Goal: Task Accomplishment & Management: Complete application form

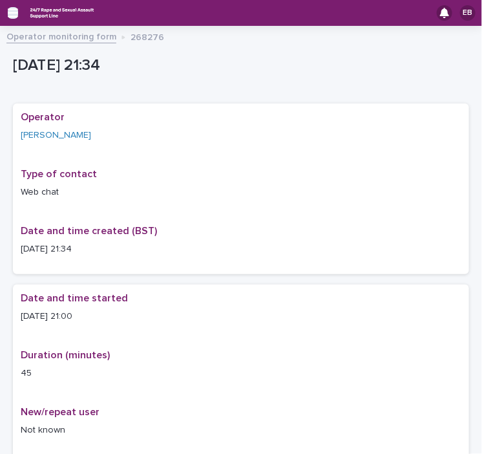
click at [14, 14] on icon "button" at bounding box center [13, 12] width 10 height 9
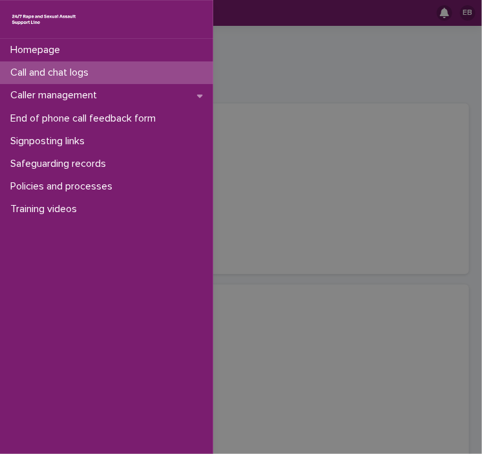
click at [66, 74] on p "Call and chat logs" at bounding box center [52, 73] width 94 height 12
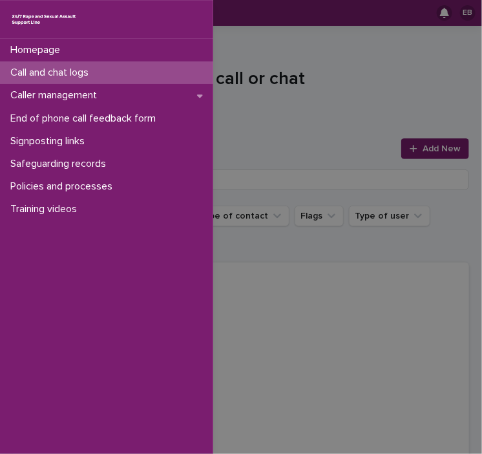
click at [362, 98] on div "Homepage Call and chat logs Caller management End of phone call feedback form S…" at bounding box center [241, 227] width 482 height 454
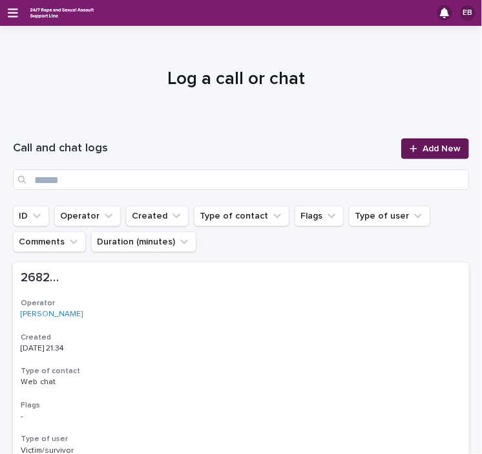
click at [423, 148] on span "Add New" at bounding box center [442, 148] width 38 height 9
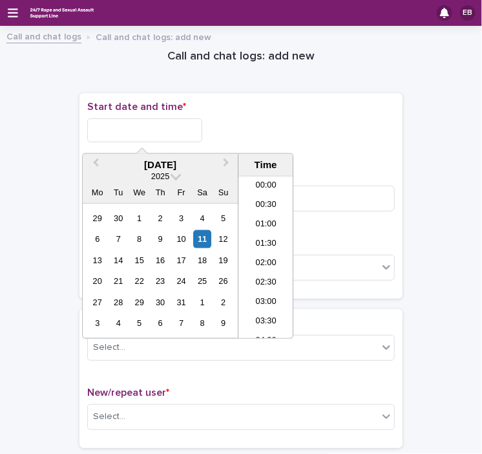
click at [168, 129] on input "text" at bounding box center [144, 130] width 115 height 24
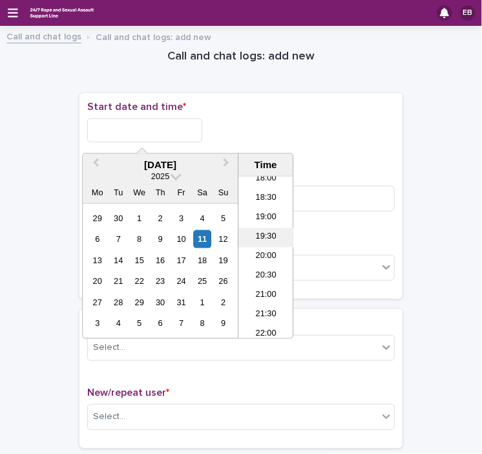
click at [266, 236] on li "19:30" at bounding box center [266, 237] width 55 height 19
type input "**********"
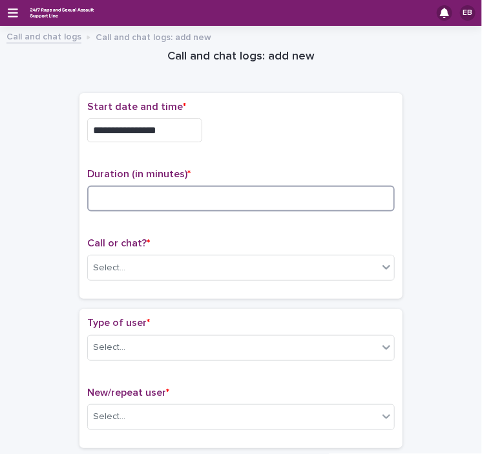
click at [190, 197] on input at bounding box center [241, 199] width 308 height 26
type input "**"
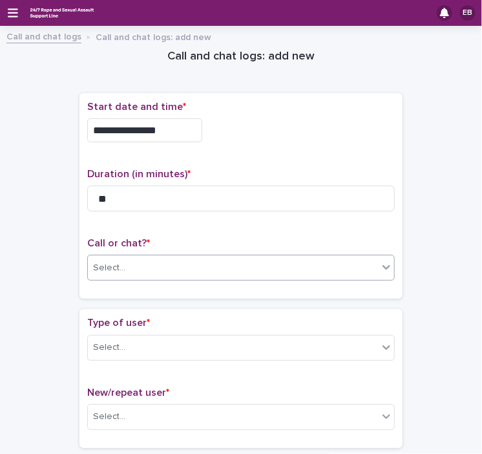
click at [162, 269] on div "Select..." at bounding box center [233, 267] width 290 height 21
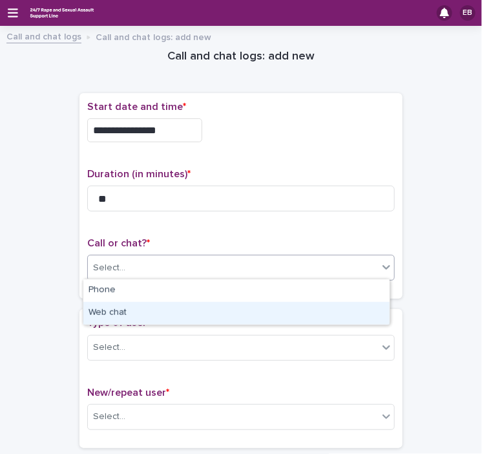
click at [150, 313] on div "Web chat" at bounding box center [236, 313] width 306 height 23
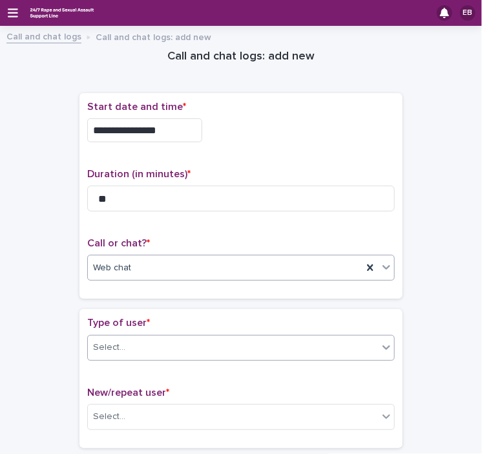
click at [161, 339] on div "Select..." at bounding box center [233, 347] width 290 height 21
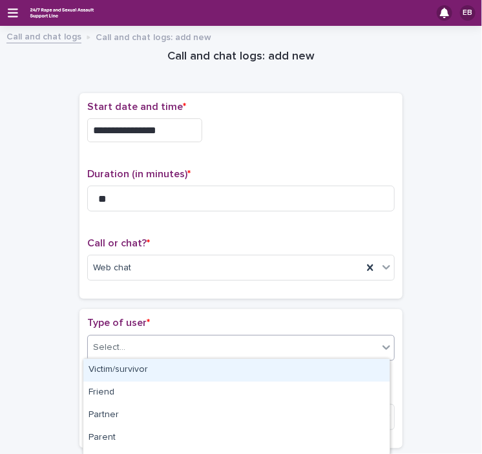
click at [160, 366] on div "Victim/survivor" at bounding box center [236, 370] width 306 height 23
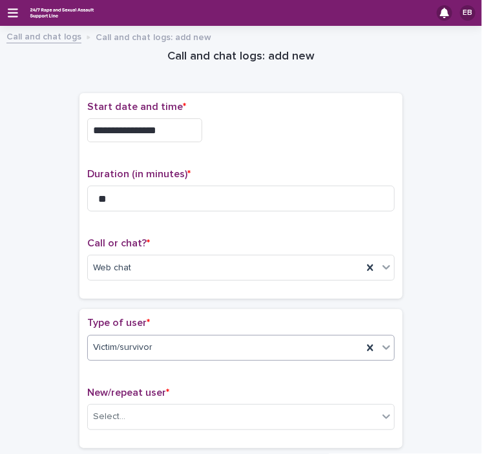
scroll to position [186, 0]
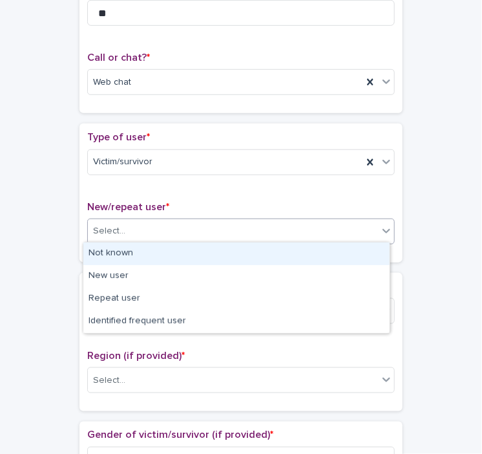
click at [167, 231] on div "Select..." at bounding box center [233, 230] width 290 height 21
click at [158, 251] on div "Not known" at bounding box center [236, 253] width 306 height 23
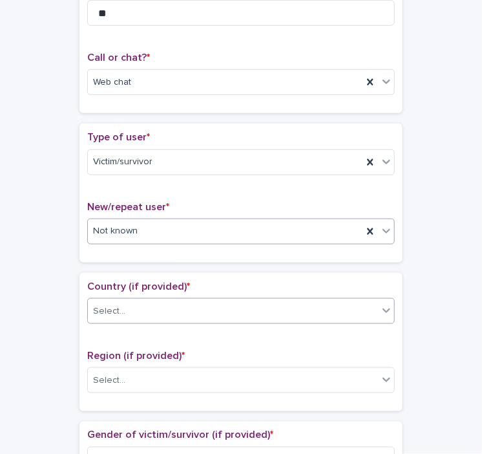
click at [172, 304] on div "Select..." at bounding box center [233, 311] width 290 height 21
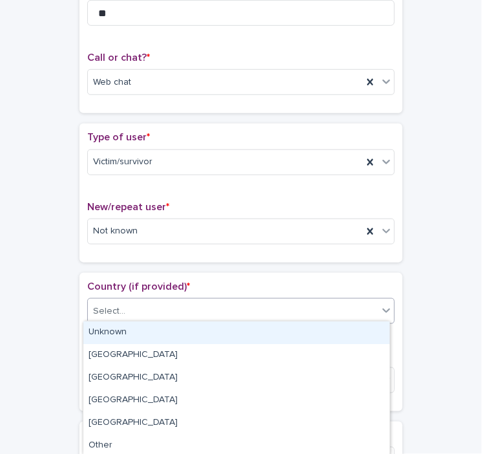
click at [168, 327] on div "Unknown" at bounding box center [236, 332] width 306 height 23
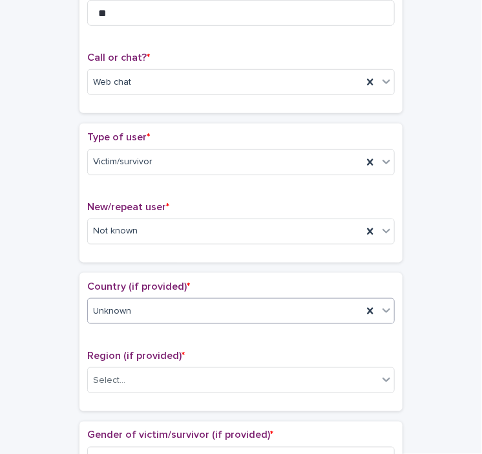
scroll to position [374, 0]
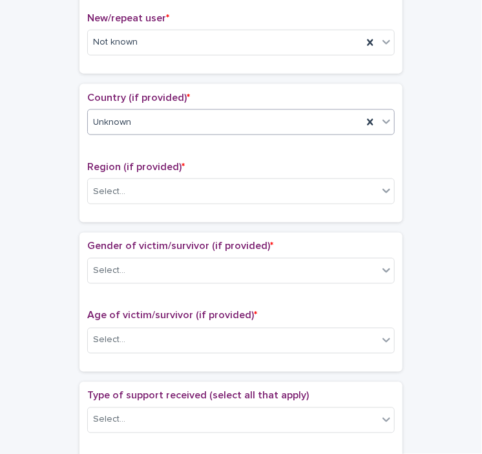
click at [183, 120] on div "Unknown" at bounding box center [225, 122] width 275 height 21
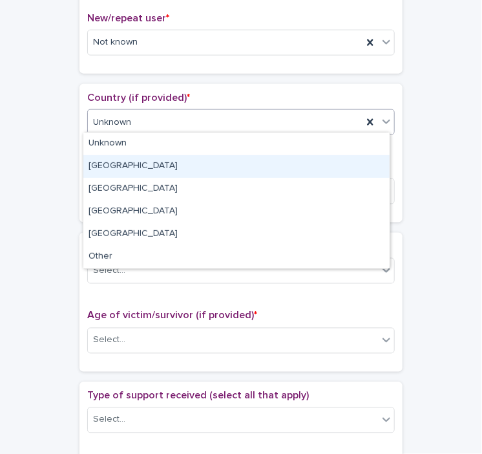
click at [161, 164] on div "[GEOGRAPHIC_DATA]" at bounding box center [236, 166] width 306 height 23
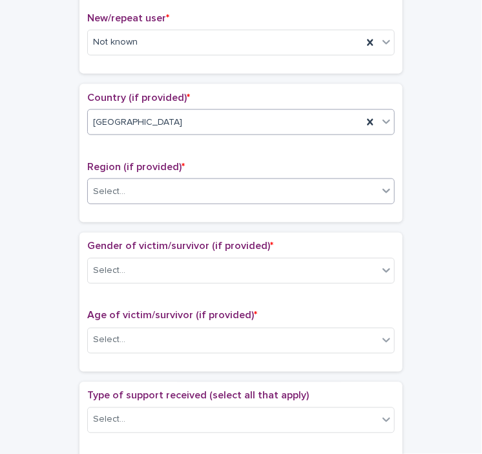
click at [178, 191] on div "Select..." at bounding box center [233, 191] width 290 height 21
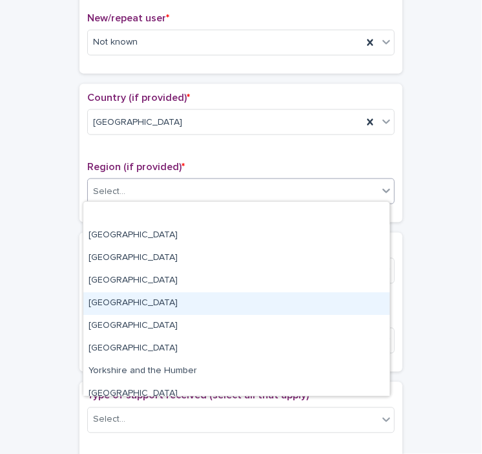
scroll to position [54, 0]
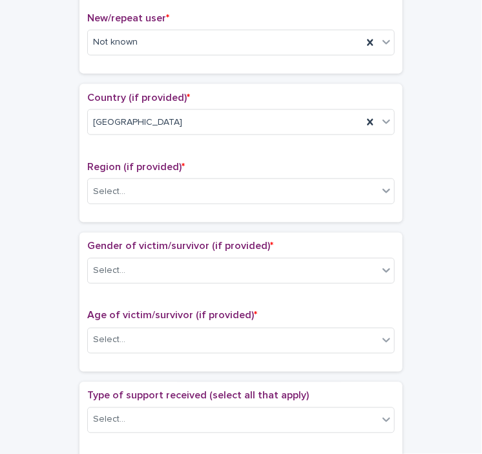
click at [284, 161] on p "Region (if provided) *" at bounding box center [241, 167] width 308 height 12
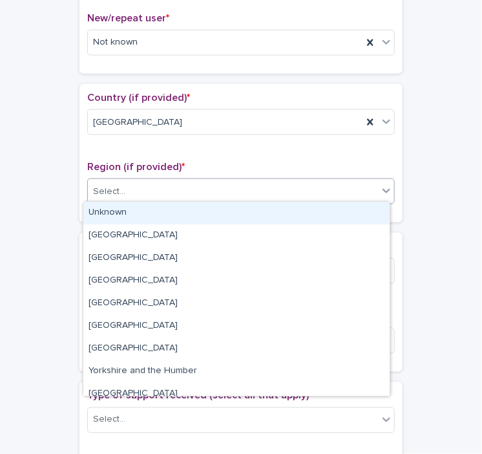
click at [293, 193] on div "Select..." at bounding box center [233, 191] width 290 height 21
click at [254, 215] on div "Unknown" at bounding box center [236, 213] width 306 height 23
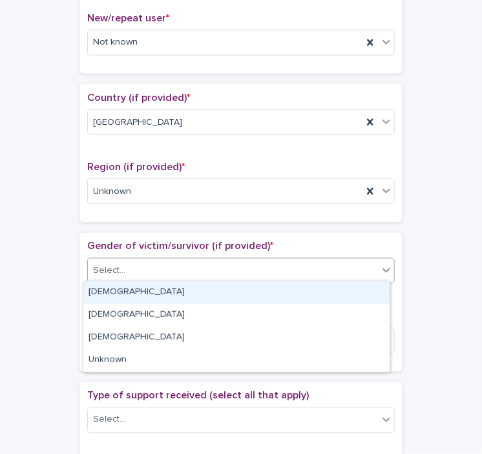
click at [259, 264] on div "Select..." at bounding box center [233, 270] width 290 height 21
click at [237, 292] on div "[DEMOGRAPHIC_DATA]" at bounding box center [236, 292] width 306 height 23
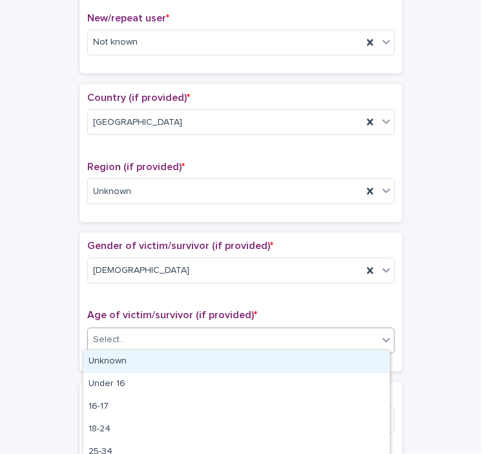
click at [249, 335] on div "Select..." at bounding box center [233, 340] width 290 height 21
click at [249, 358] on div "Unknown" at bounding box center [236, 361] width 306 height 23
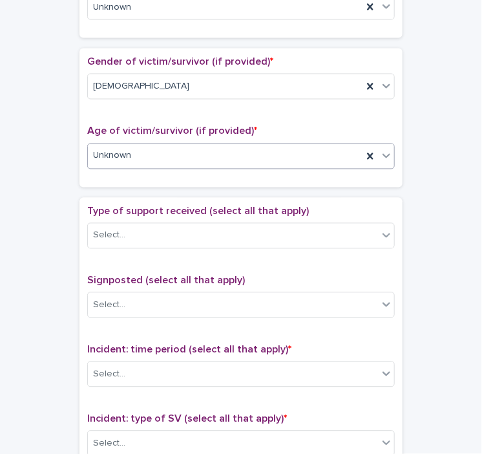
scroll to position [560, 0]
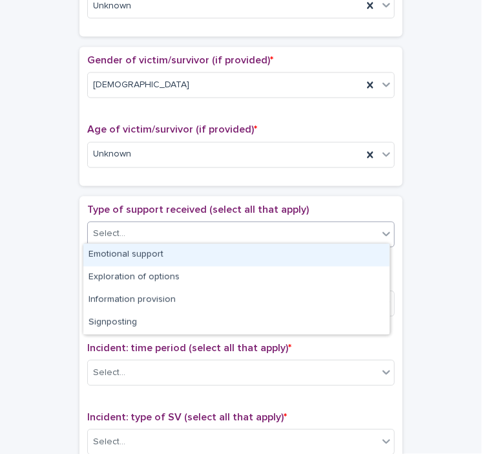
click at [249, 232] on div "Select..." at bounding box center [233, 234] width 290 height 21
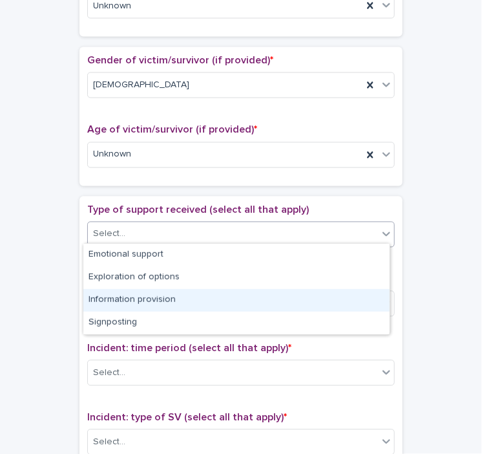
click at [191, 293] on div "Information provision" at bounding box center [236, 300] width 306 height 23
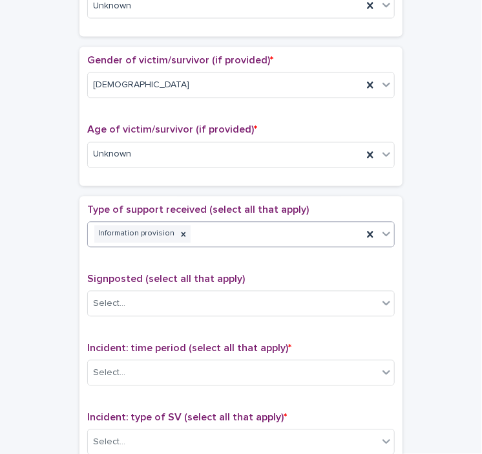
click at [232, 229] on div "Information provision" at bounding box center [225, 234] width 275 height 23
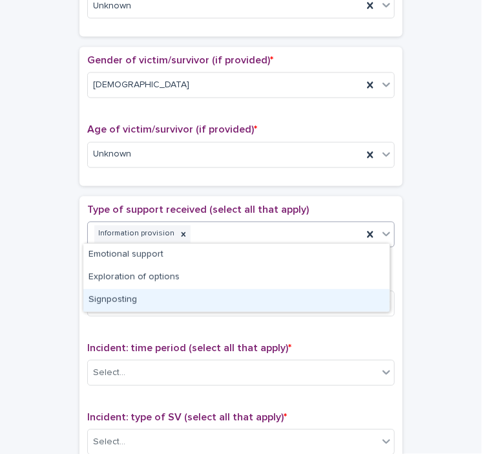
click at [145, 295] on div "Signposting" at bounding box center [236, 300] width 306 height 23
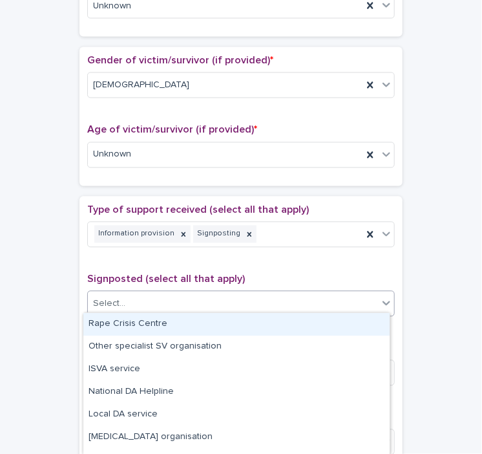
click at [184, 306] on div "Select..." at bounding box center [233, 303] width 290 height 21
click at [177, 324] on div "Rape Crisis Centre" at bounding box center [236, 324] width 306 height 23
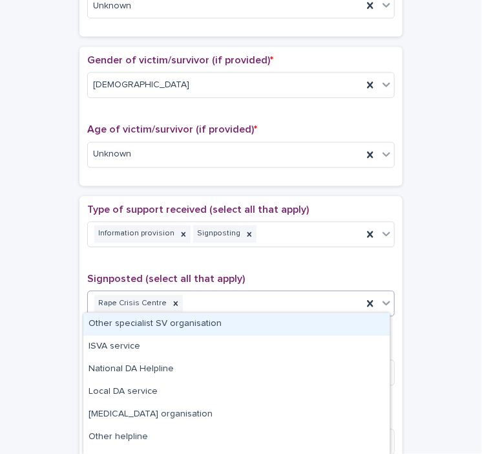
click at [225, 301] on div "Rape Crisis Centre" at bounding box center [225, 304] width 275 height 23
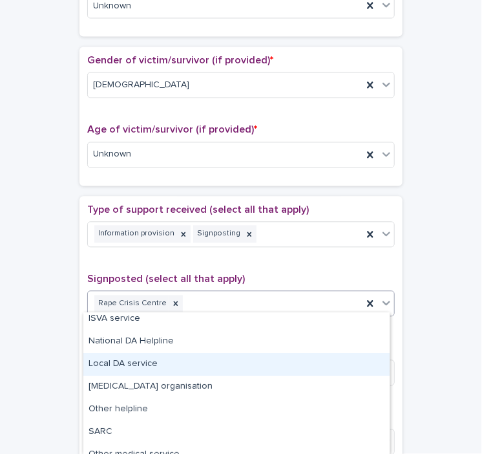
scroll to position [28, 0]
click at [148, 366] on div "Local DA service" at bounding box center [236, 363] width 306 height 23
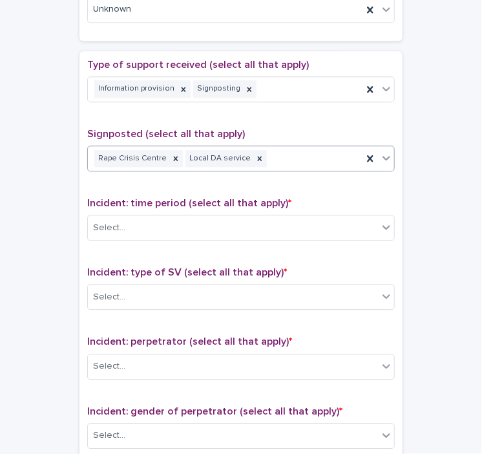
scroll to position [706, 0]
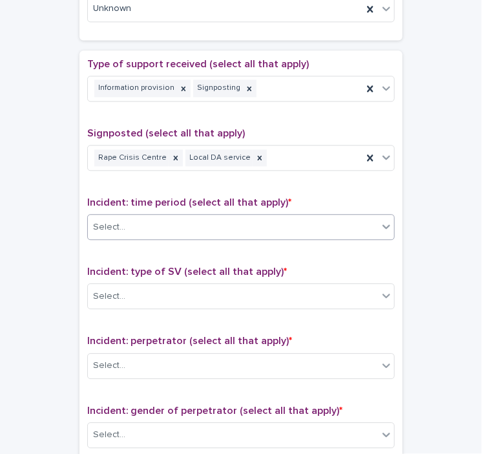
click at [193, 224] on div "Select..." at bounding box center [233, 227] width 290 height 21
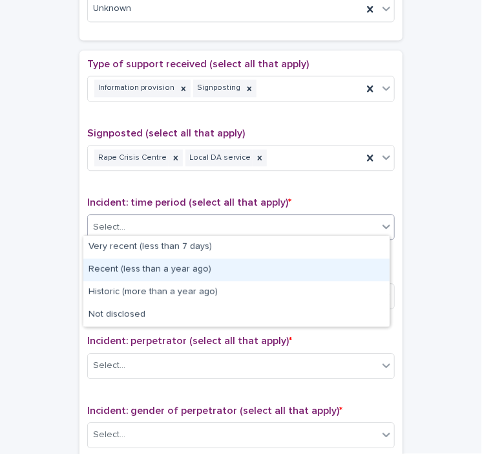
click at [164, 268] on div "Recent (less than a year ago)" at bounding box center [236, 270] width 306 height 23
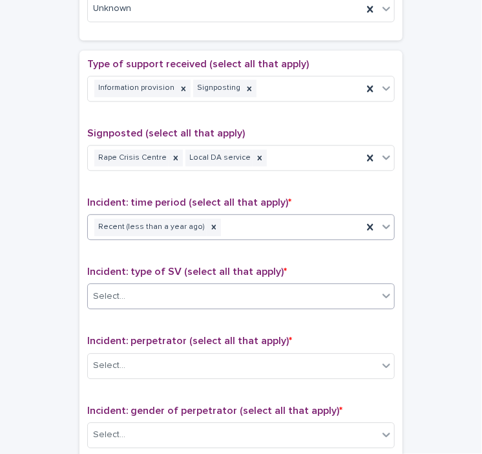
click at [181, 298] on div "Select..." at bounding box center [233, 296] width 290 height 21
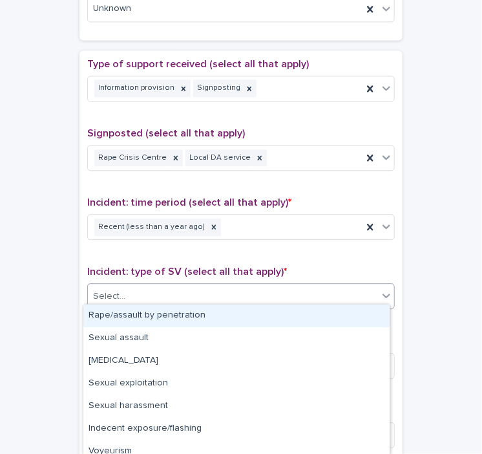
click at [180, 321] on div "Rape/assault by penetration" at bounding box center [236, 315] width 306 height 23
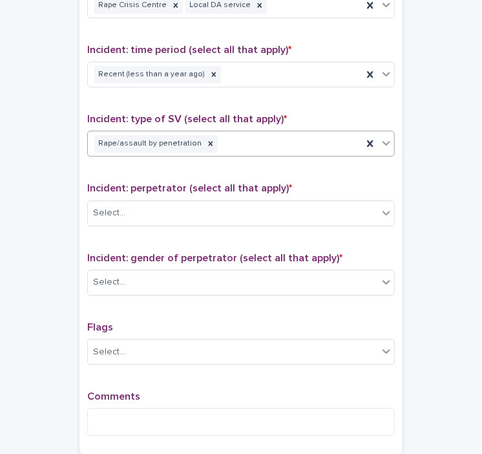
scroll to position [860, 0]
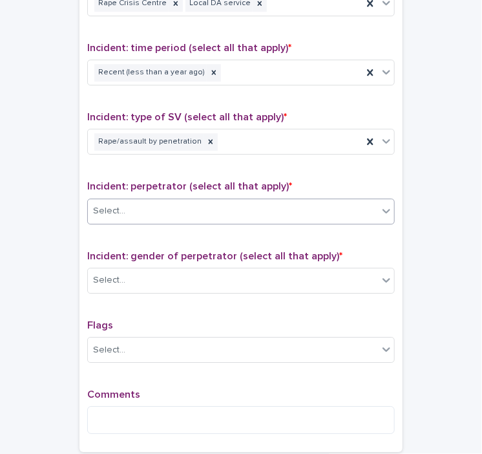
click at [160, 206] on div "Select..." at bounding box center [233, 210] width 290 height 21
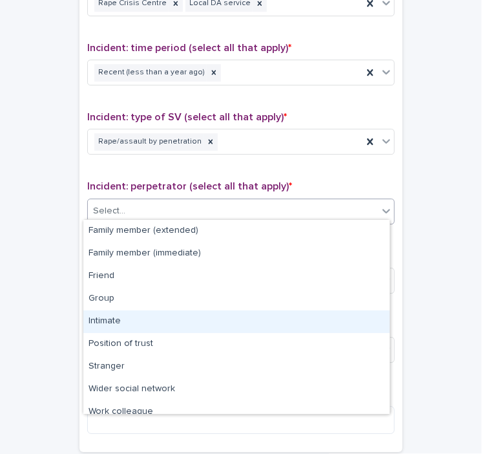
click at [117, 321] on div "Intimate" at bounding box center [236, 321] width 306 height 23
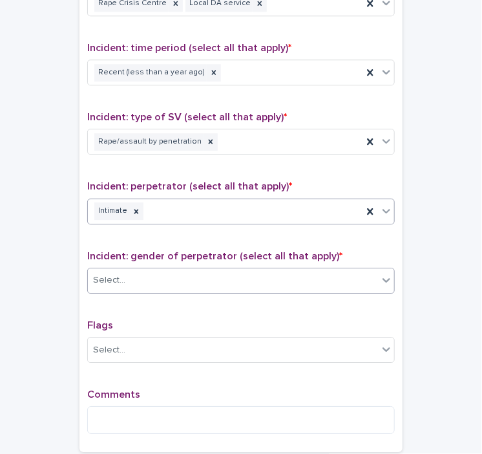
click at [179, 275] on div "Select..." at bounding box center [233, 280] width 290 height 21
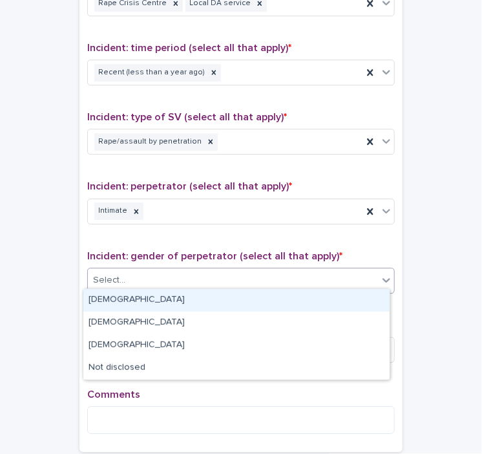
click at [147, 301] on div "[DEMOGRAPHIC_DATA]" at bounding box center [236, 300] width 306 height 23
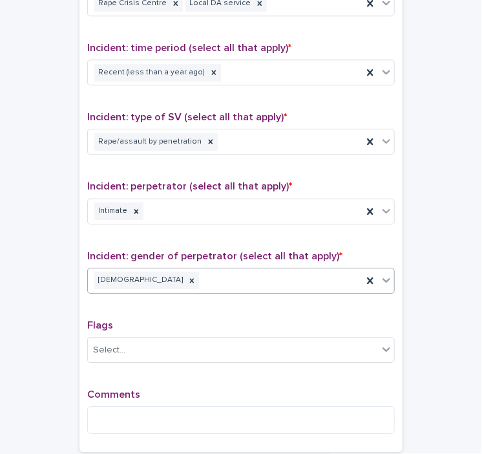
scroll to position [985, 0]
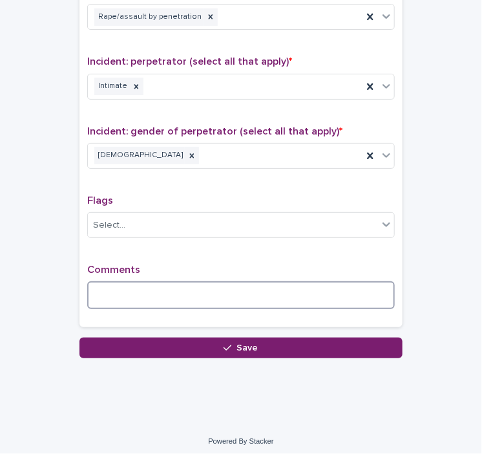
click at [111, 282] on textarea at bounding box center [241, 295] width 308 height 28
click at [145, 290] on textarea "**********" at bounding box center [241, 295] width 308 height 28
click at [229, 286] on textarea "**********" at bounding box center [241, 295] width 308 height 28
click at [242, 290] on textarea "**********" at bounding box center [241, 295] width 308 height 28
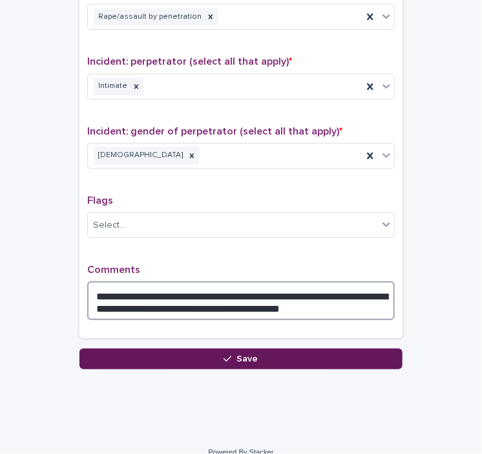
type textarea "**********"
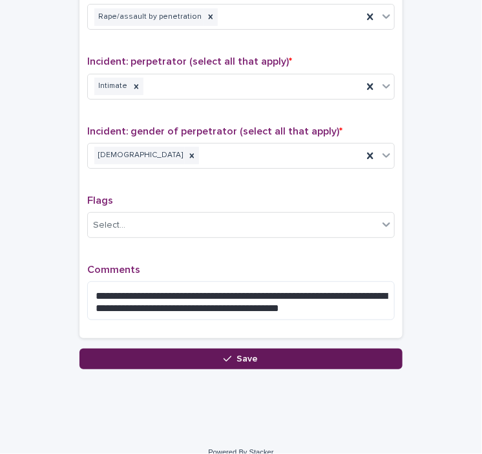
click at [253, 352] on button "Save" at bounding box center [241, 358] width 323 height 21
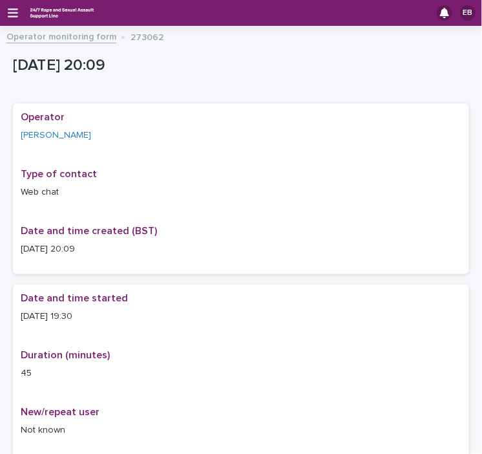
click at [27, 36] on link "Operator monitoring form" at bounding box center [61, 35] width 110 height 15
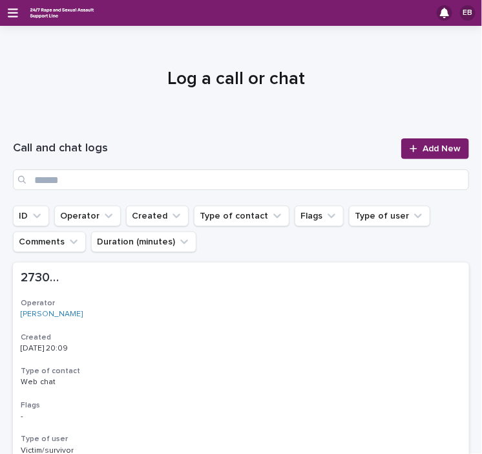
click at [9, 19] on div "EB" at bounding box center [241, 13] width 482 height 26
click at [11, 15] on icon "button" at bounding box center [13, 13] width 10 height 12
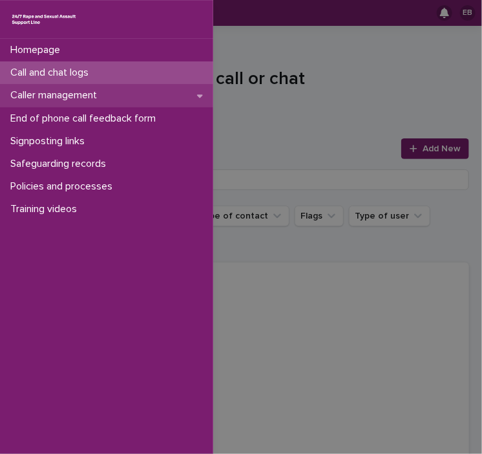
click at [206, 95] on div "Caller management" at bounding box center [106, 95] width 213 height 23
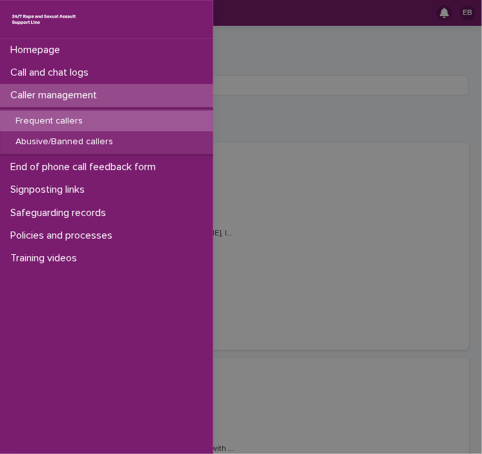
click at [56, 117] on p "Frequent callers" at bounding box center [49, 121] width 88 height 11
click at [72, 117] on p "Frequent callers" at bounding box center [49, 121] width 88 height 11
click at [277, 100] on div "Homepage Call and chat logs Caller management Frequent callers Abusive/Banned c…" at bounding box center [241, 227] width 482 height 454
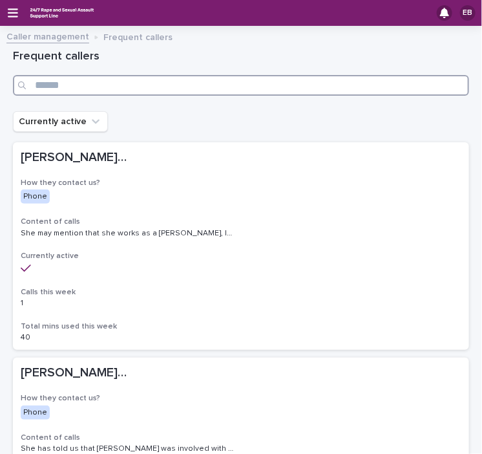
click at [158, 86] on input "Search" at bounding box center [241, 85] width 456 height 21
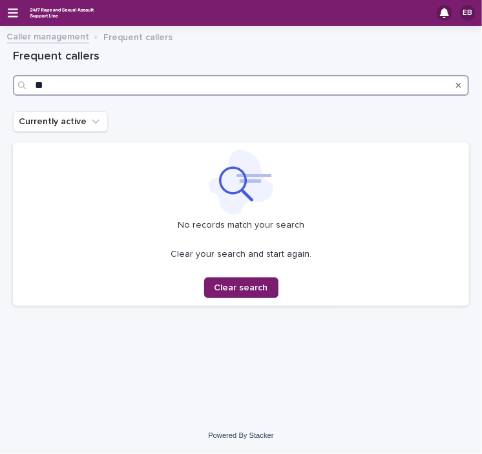
type input "*"
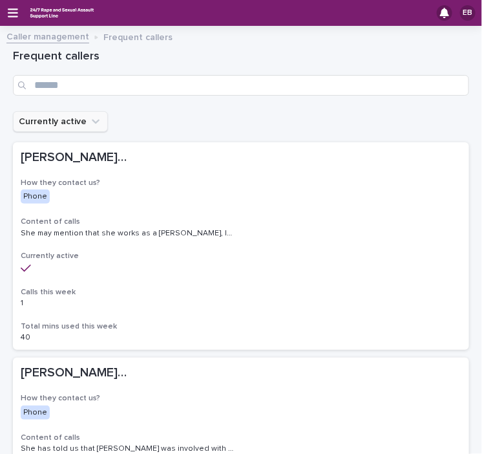
click at [94, 122] on icon "Currently active" at bounding box center [95, 121] width 13 height 13
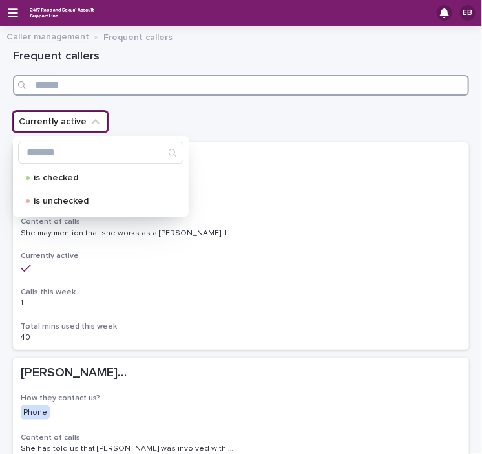
click at [112, 87] on input "Search" at bounding box center [241, 85] width 456 height 21
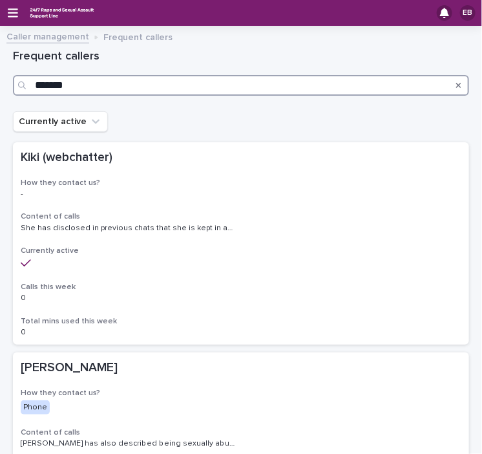
drag, startPoint x: 82, startPoint y: 81, endPoint x: -47, endPoint y: 107, distance: 131.7
click at [0, 107] on html "EB Caller management Frequent callers Loading... Saving… Loading... Saving… Fre…" at bounding box center [241, 227] width 482 height 454
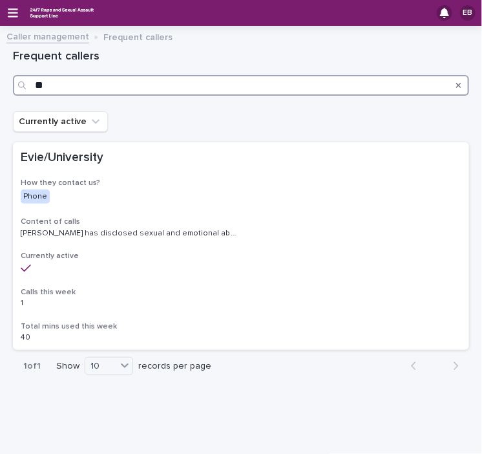
type input "*"
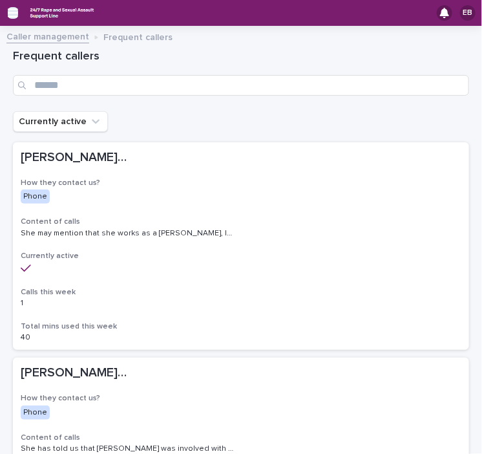
click at [11, 10] on icon "button" at bounding box center [13, 13] width 10 height 12
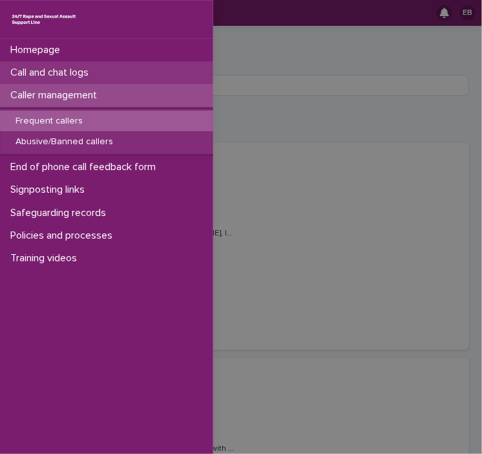
click at [78, 75] on p "Call and chat logs" at bounding box center [52, 73] width 94 height 12
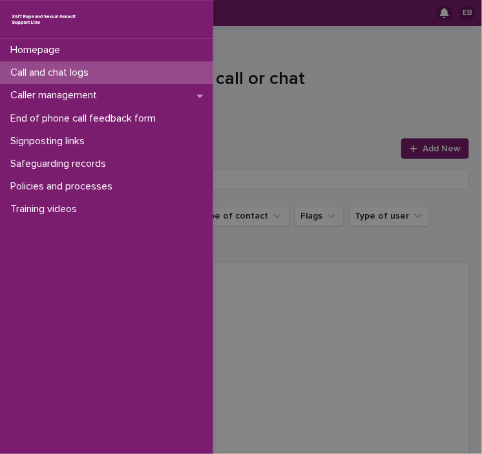
drag, startPoint x: 440, startPoint y: 89, endPoint x: 432, endPoint y: 151, distance: 62.5
click at [432, 151] on div "Homepage Call and chat logs Caller management End of phone call feedback form S…" at bounding box center [241, 227] width 482 height 454
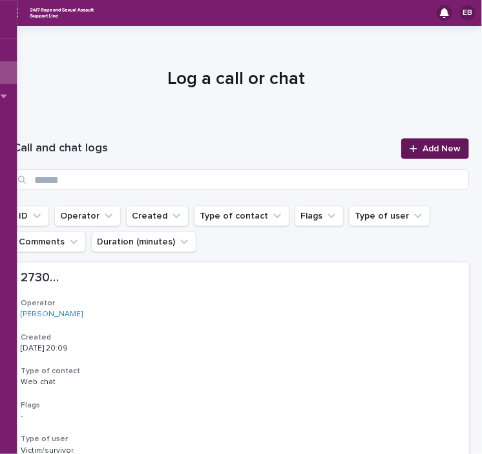
click at [432, 151] on span "Add New" at bounding box center [442, 148] width 38 height 9
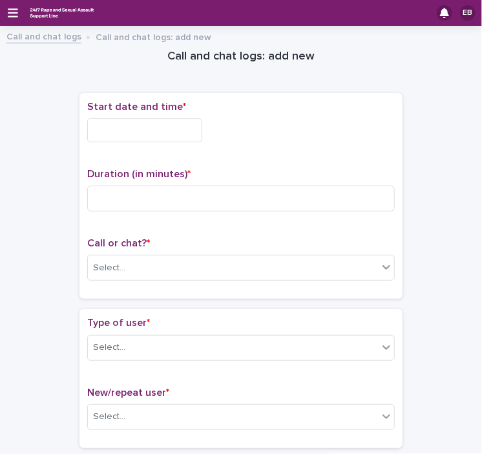
click at [128, 131] on input "text" at bounding box center [144, 130] width 115 height 24
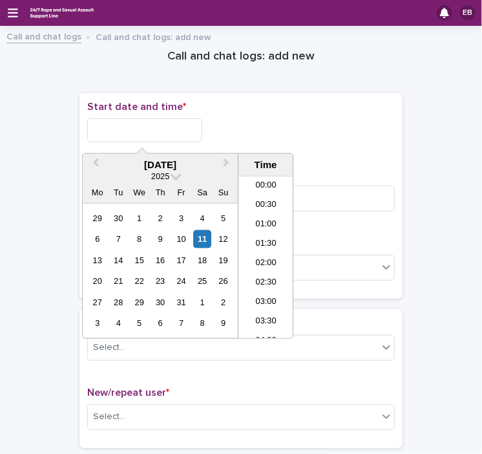
scroll to position [724, 0]
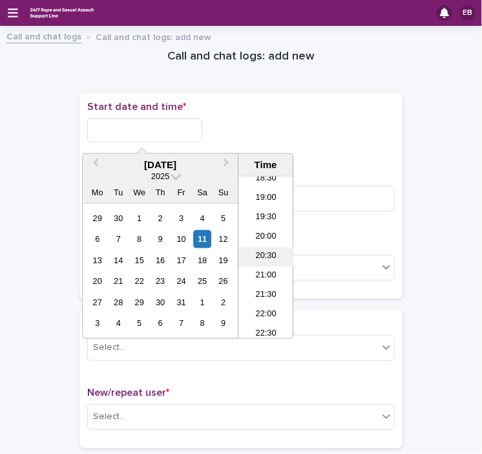
click at [271, 258] on li "20:30" at bounding box center [266, 257] width 55 height 19
type input "**********"
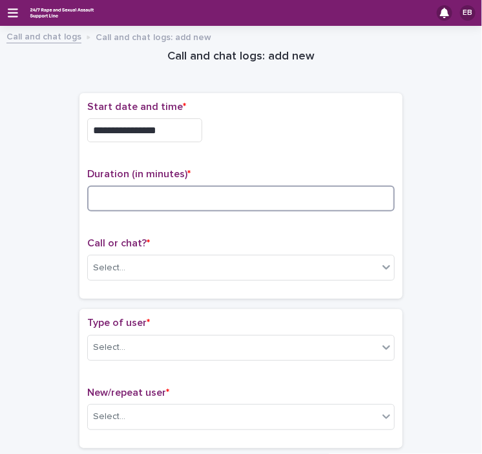
click at [138, 193] on input at bounding box center [241, 199] width 308 height 26
type input "**"
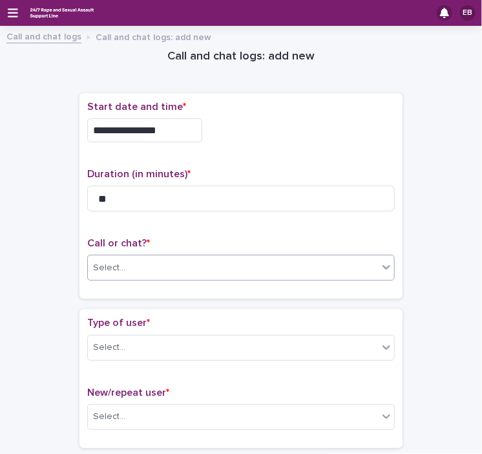
click at [167, 267] on div "Select..." at bounding box center [233, 267] width 290 height 21
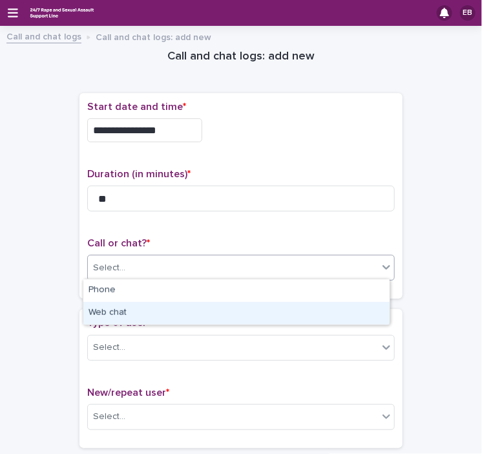
click at [151, 311] on div "Web chat" at bounding box center [236, 313] width 306 height 23
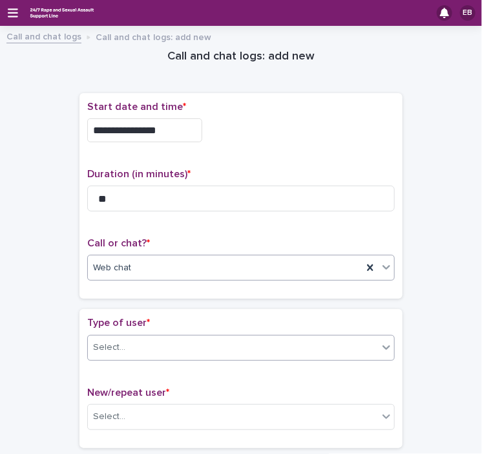
click at [166, 341] on div "Select..." at bounding box center [233, 347] width 290 height 21
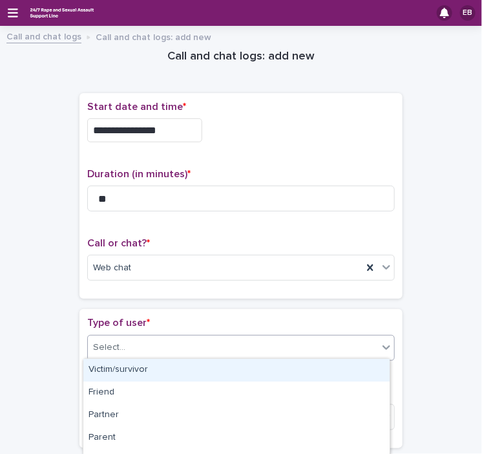
click at [160, 368] on div "Victim/survivor" at bounding box center [236, 370] width 306 height 23
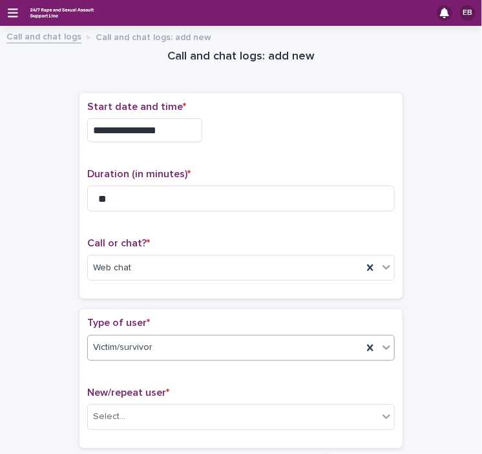
scroll to position [279, 0]
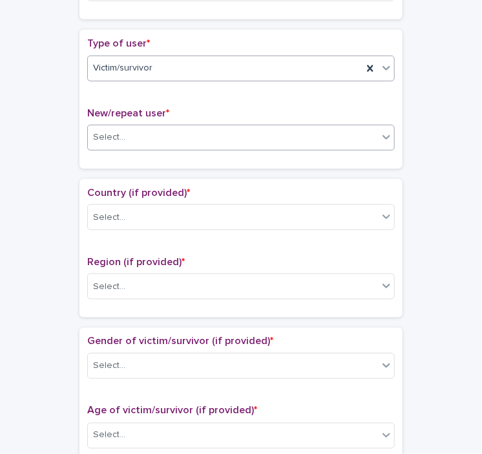
click at [173, 134] on div "Select..." at bounding box center [233, 137] width 290 height 21
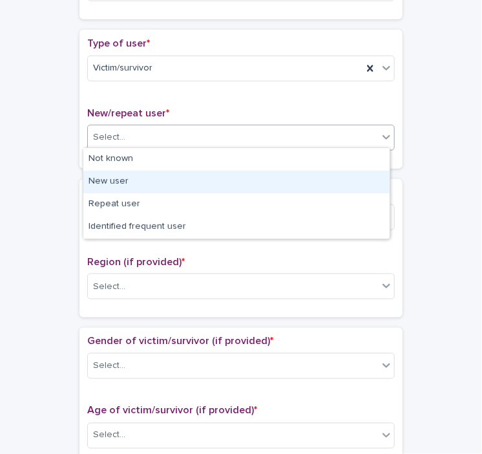
click at [145, 182] on div "New user" at bounding box center [236, 182] width 306 height 23
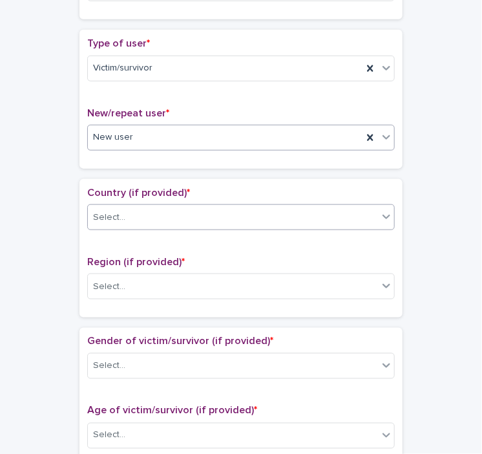
click at [162, 218] on div "Select..." at bounding box center [233, 217] width 290 height 21
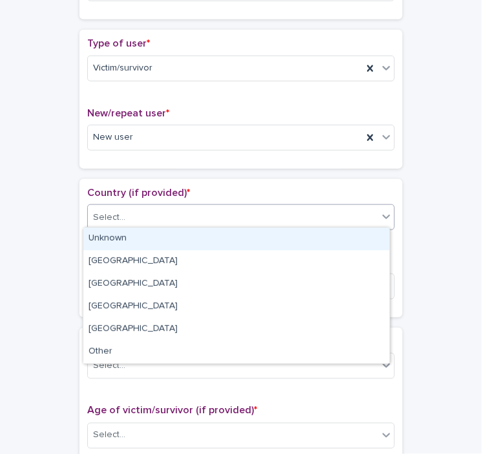
click at [156, 238] on div "Unknown" at bounding box center [236, 239] width 306 height 23
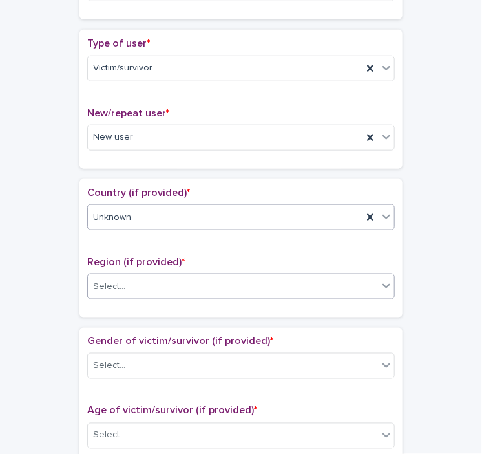
click at [166, 278] on div "Select..." at bounding box center [233, 286] width 290 height 21
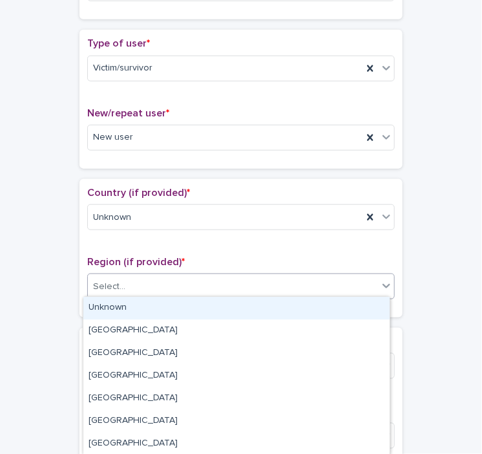
click at [157, 302] on div "Unknown" at bounding box center [236, 308] width 306 height 23
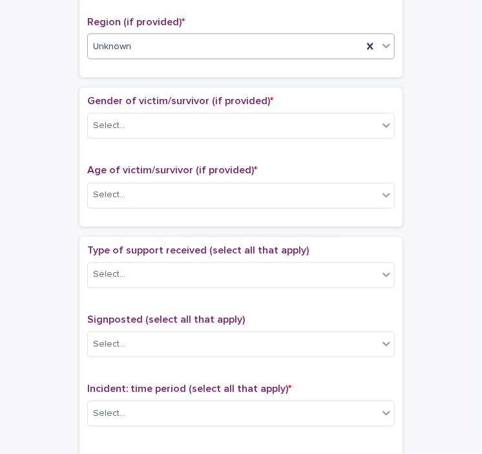
scroll to position [518, 0]
click at [196, 120] on div "Select..." at bounding box center [233, 126] width 290 height 21
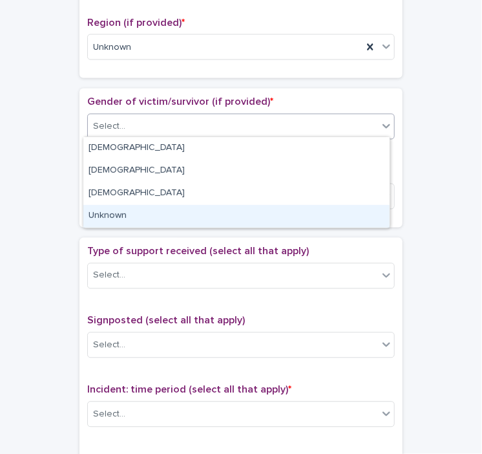
click at [168, 208] on div "Unknown" at bounding box center [236, 216] width 306 height 23
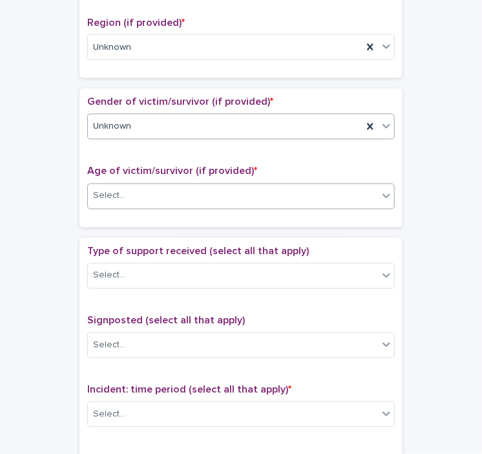
click at [184, 195] on div "Select..." at bounding box center [233, 196] width 290 height 21
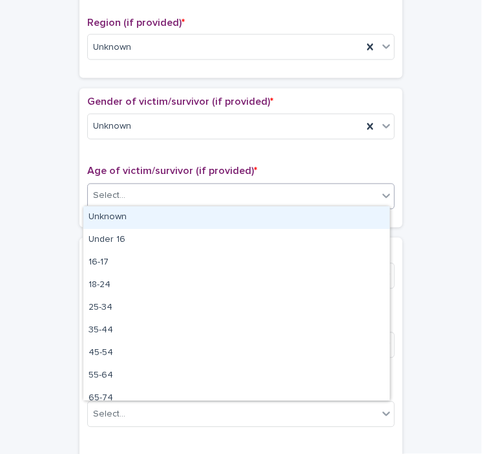
click at [174, 215] on div "Unknown" at bounding box center [236, 217] width 306 height 23
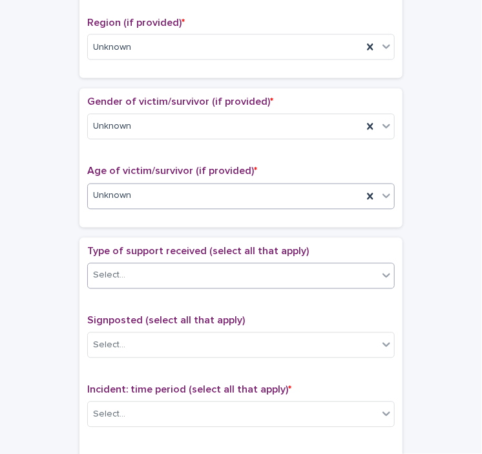
click at [191, 270] on div "Select..." at bounding box center [233, 275] width 290 height 21
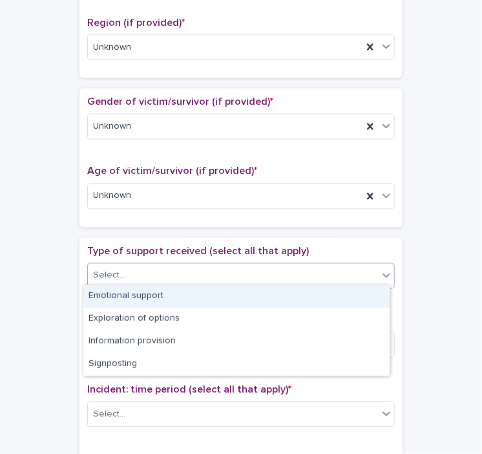
click at [169, 297] on div "Emotional support" at bounding box center [236, 296] width 306 height 23
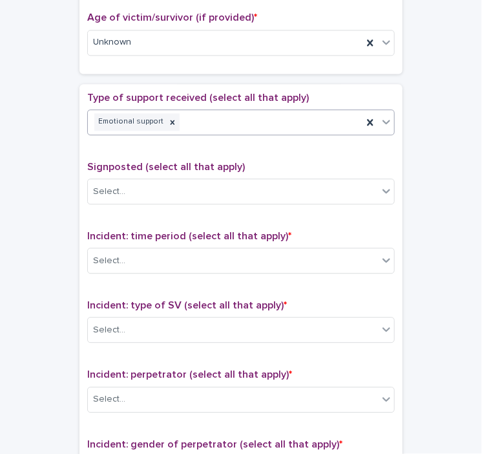
scroll to position [690, 0]
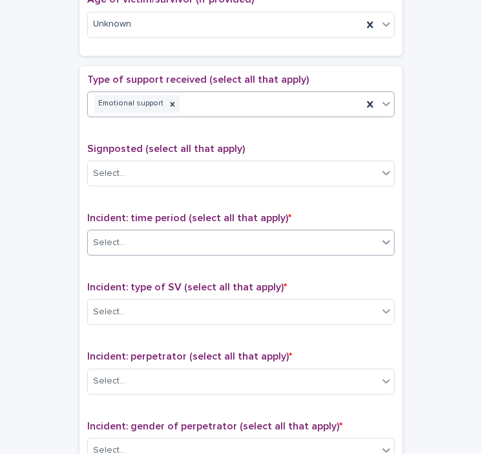
click at [196, 238] on div "Select..." at bounding box center [233, 242] width 290 height 21
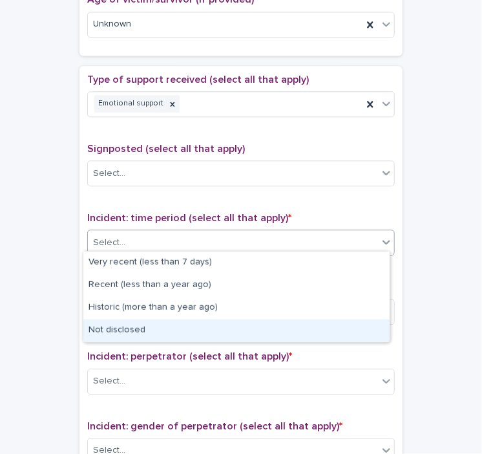
click at [130, 327] on div "Not disclosed" at bounding box center [236, 330] width 306 height 23
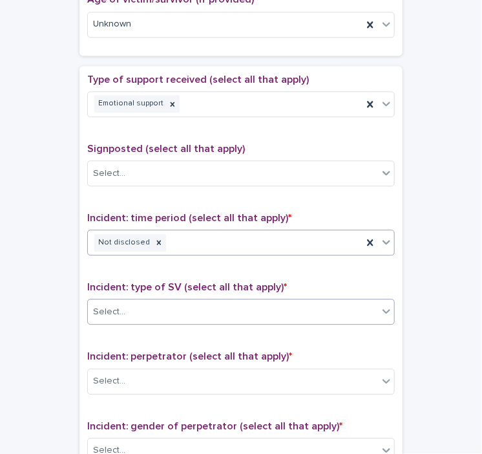
click at [182, 304] on div "Select..." at bounding box center [233, 311] width 290 height 21
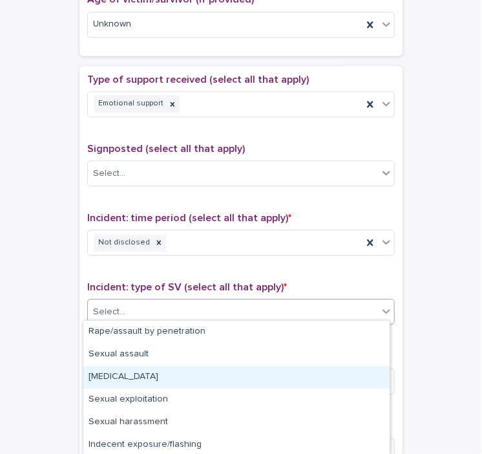
scroll to position [93, 0]
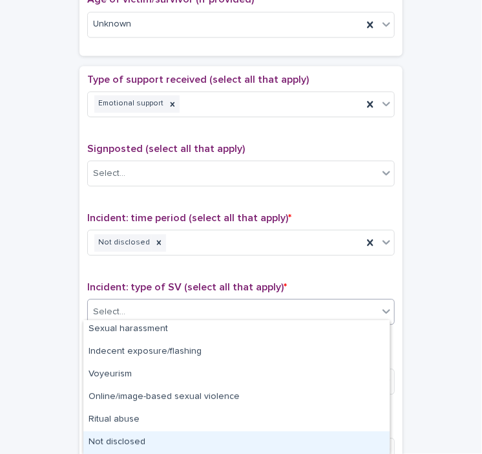
click at [124, 443] on div "Not disclosed" at bounding box center [236, 442] width 306 height 23
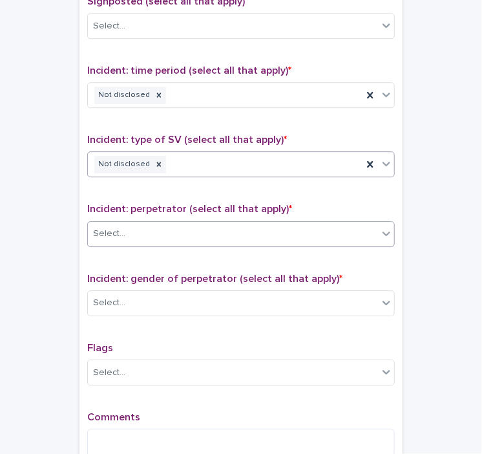
scroll to position [853, 0]
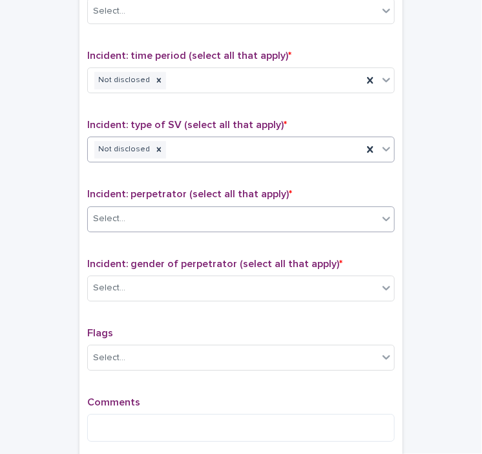
click at [174, 224] on div "Select..." at bounding box center [233, 218] width 290 height 21
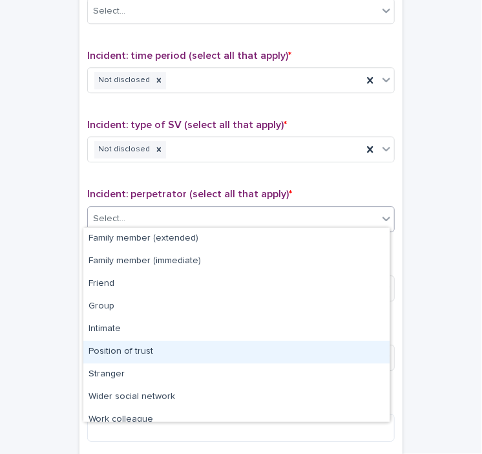
scroll to position [54, 0]
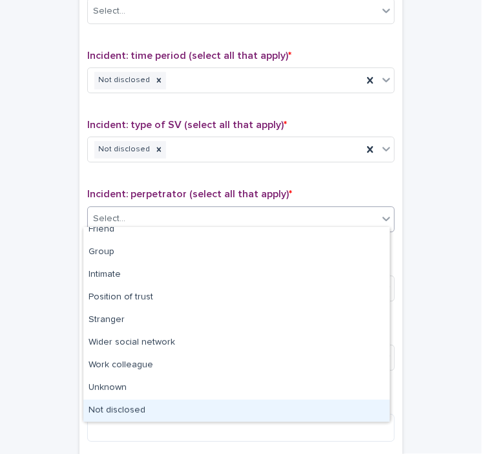
click at [132, 407] on div "Not disclosed" at bounding box center [236, 410] width 306 height 23
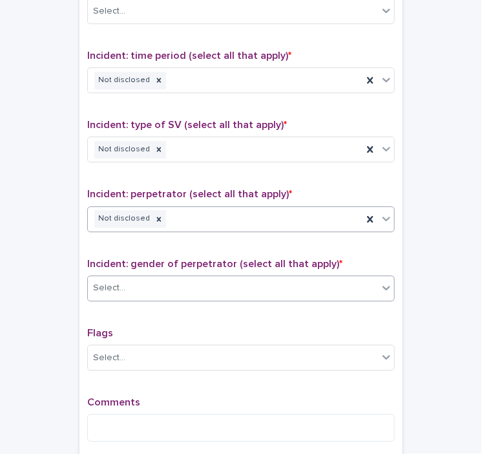
click at [168, 287] on div "Select..." at bounding box center [233, 287] width 290 height 21
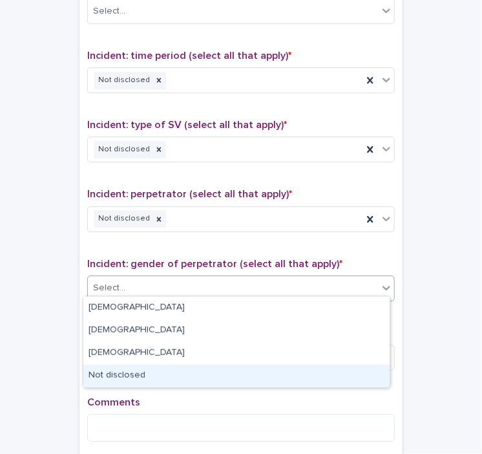
click at [134, 369] on div "Not disclosed" at bounding box center [236, 376] width 306 height 23
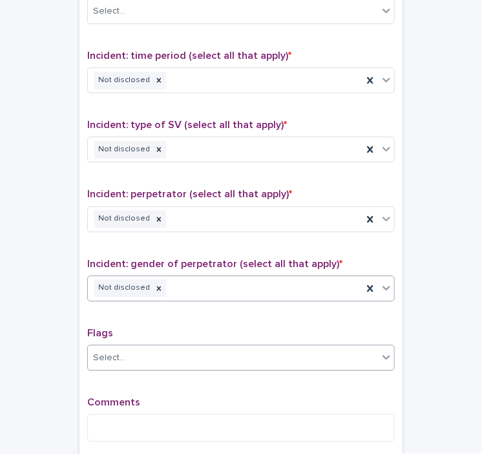
scroll to position [985, 0]
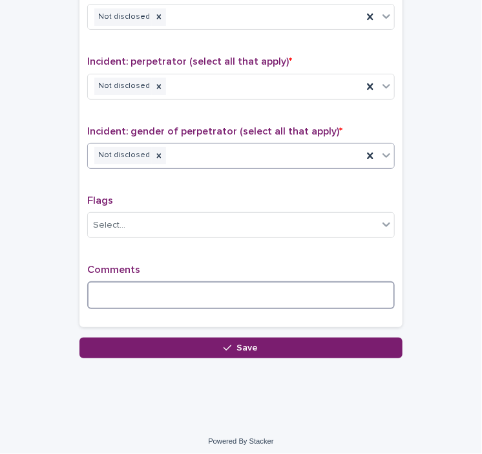
click at [129, 281] on textarea at bounding box center [241, 295] width 308 height 28
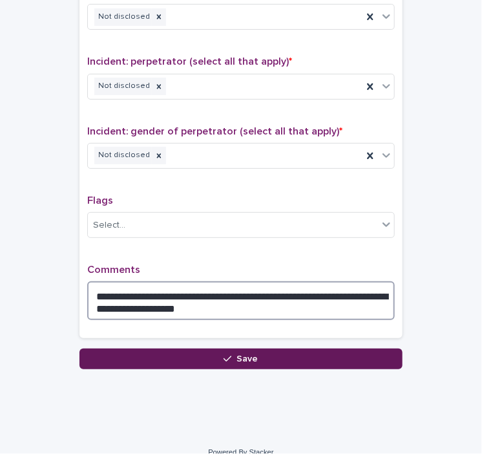
type textarea "**********"
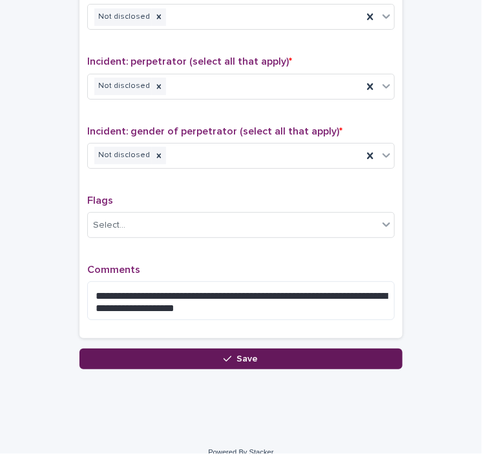
click at [214, 354] on button "Save" at bounding box center [241, 358] width 323 height 21
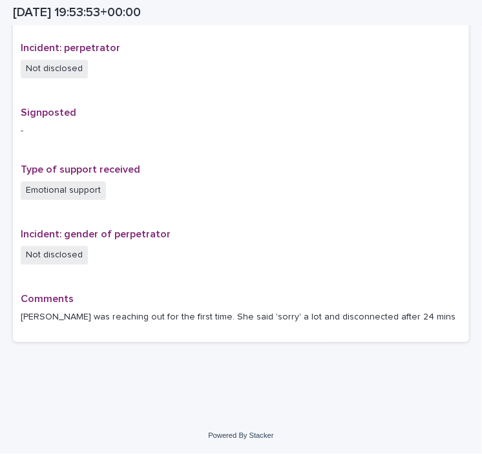
scroll to position [774, 0]
